Goal: Information Seeking & Learning: Learn about a topic

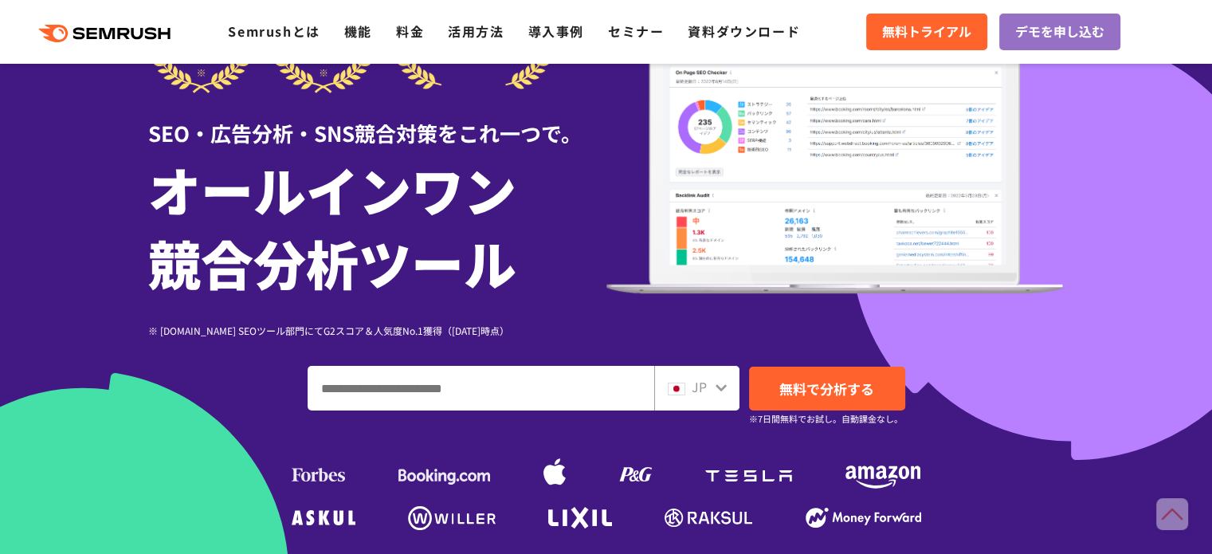
scroll to position [70, 0]
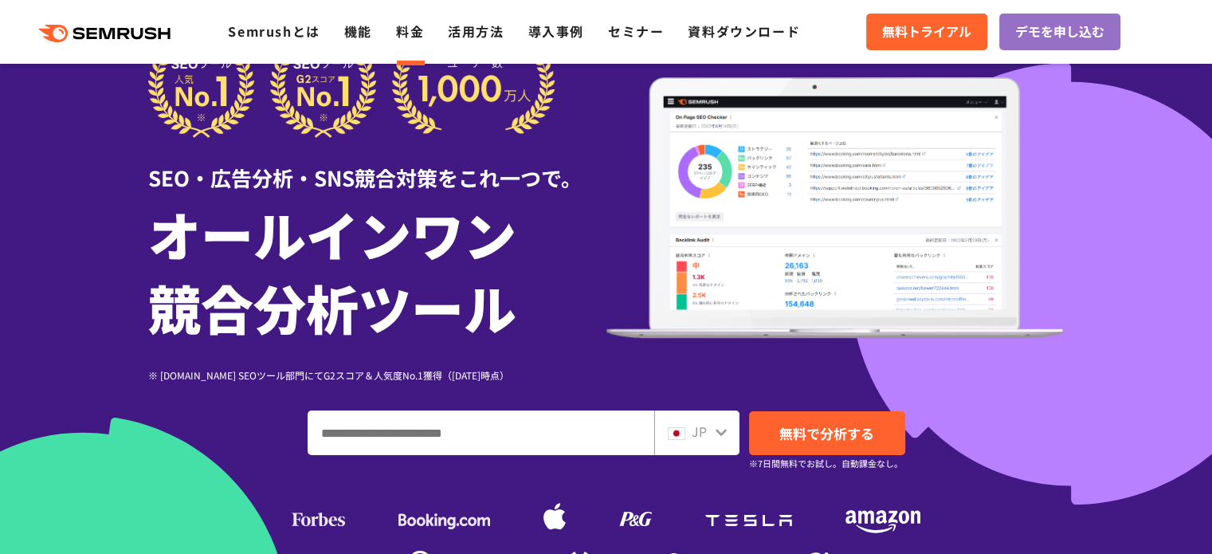
click at [411, 32] on link "料金" at bounding box center [410, 31] width 28 height 19
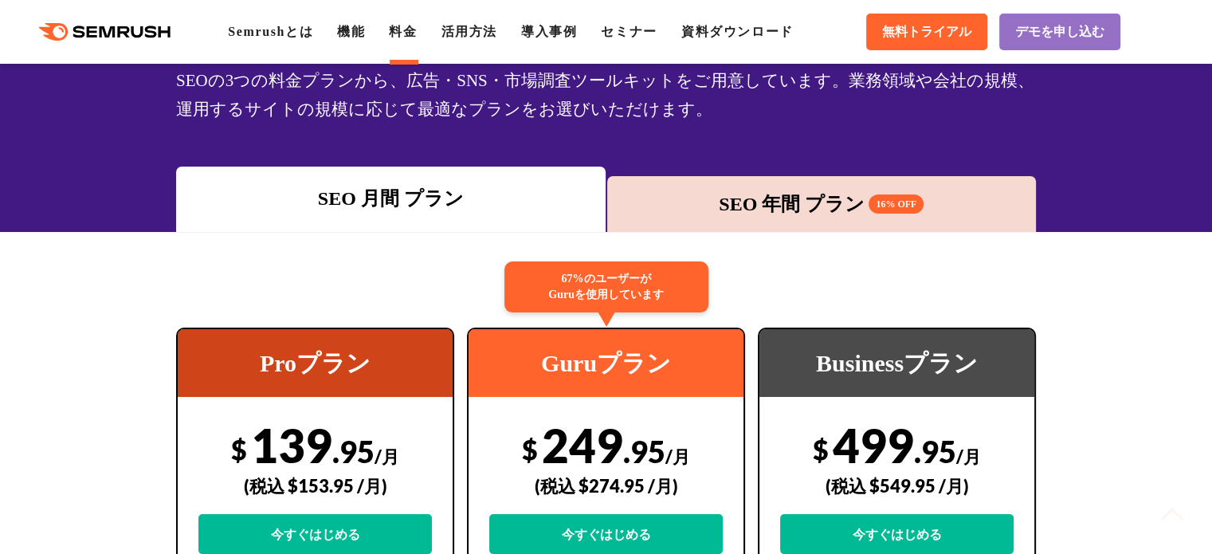
scroll to position [131, 0]
click at [808, 205] on div "SEO 年間 プラン 16% OFF" at bounding box center [822, 204] width 414 height 29
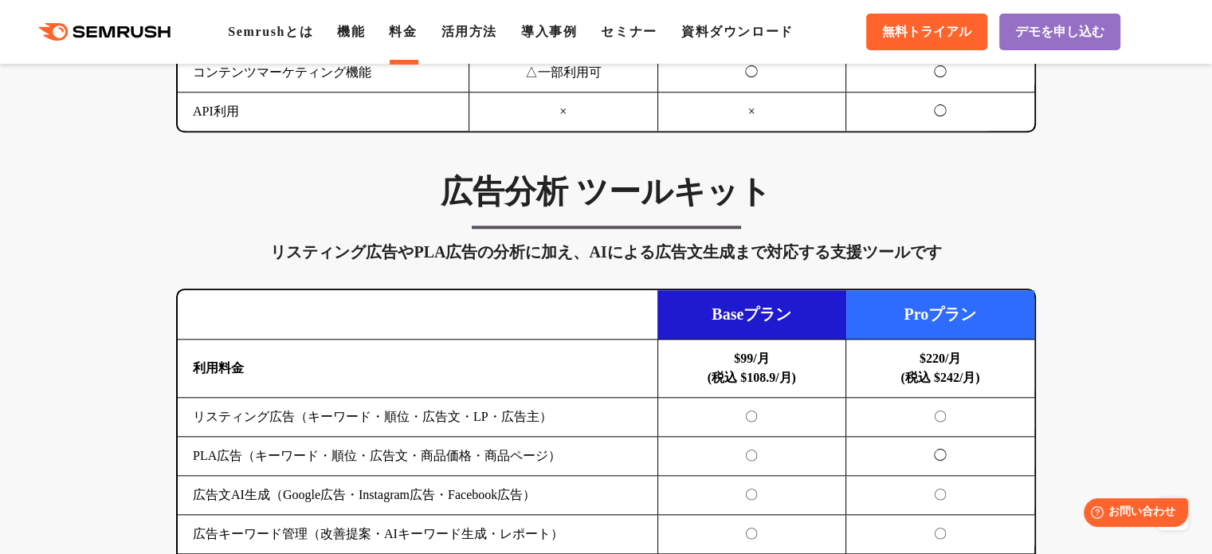
scroll to position [1583, 0]
